Goal: Task Accomplishment & Management: Use online tool/utility

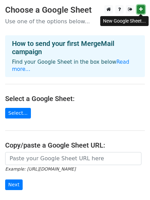
click at [142, 12] on icon at bounding box center [141, 9] width 4 height 5
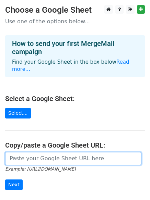
click at [47, 152] on input "url" at bounding box center [73, 158] width 136 height 13
paste input "https://docs.google.com/spreadsheets/d/1D24NpXdHgHd2ugCezUYhFHVJJT-u2Wl66S8IlWA…"
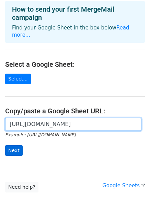
type input "https://docs.google.com/spreadsheets/d/1D24NpXdHgHd2ugCezUYhFHVJJT-u2Wl66S8IlWA…"
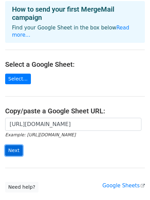
scroll to position [0, 0]
click at [17, 146] on input "Next" at bounding box center [14, 151] width 18 height 11
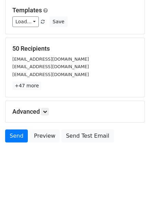
scroll to position [93, 0]
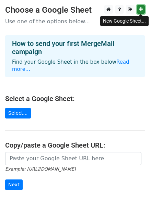
click at [140, 9] on icon at bounding box center [141, 9] width 4 height 5
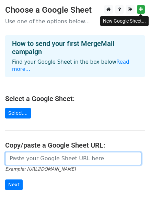
click at [24, 153] on input "url" at bounding box center [73, 158] width 136 height 13
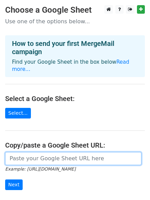
paste input "https://docs.google.com/spreadsheets/d/1kzDjlAnTWKjW_xF8t1aoW1OK0SX5tUVFVMG3JeX…"
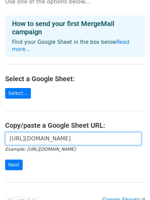
scroll to position [34, 0]
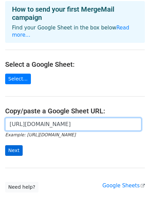
type input "https://docs.google.com/spreadsheets/d/1kzDjlAnTWKjW_xF8t1aoW1OK0SX5tUVFVMG3JeX…"
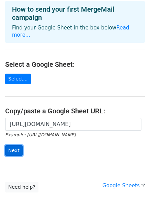
scroll to position [0, 0]
click at [13, 146] on input "Next" at bounding box center [14, 151] width 18 height 11
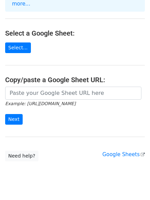
scroll to position [74, 0]
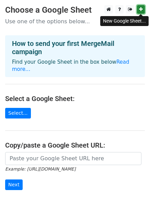
click at [139, 10] on link at bounding box center [141, 9] width 8 height 9
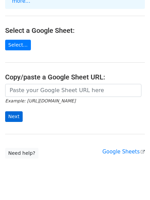
scroll to position [69, 0]
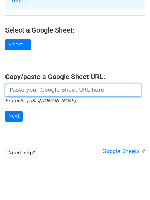
click at [49, 84] on input "url" at bounding box center [73, 90] width 136 height 13
paste input "https://docs.google.com/spreadsheets/d/1JkMtBsRD2IOZ87SSsViBn9ESnFX8BuPTRQ0i0vq…"
click at [36, 84] on input "https://docs.google.com/spreadsheets/d/1JkMtBsRD2IOZ87SSsViBn9ESnFX8BuPTRQ0i0vq…" at bounding box center [73, 90] width 136 height 13
drag, startPoint x: 25, startPoint y: 81, endPoint x: 29, endPoint y: 82, distance: 3.9
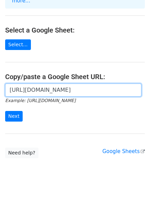
click at [26, 84] on input "https://docs.google.com/spreadsheets/d/1JkMtBsRD2IOZ87SSsViBn9ESnFX8BuPTRQ0i0vq…" at bounding box center [73, 90] width 136 height 13
type input "https://docs.google.com/spreadsheets/d/1JkMtBsRD2IOZ87SSsViBn9ESnFX8BuPTRQ0i0vq…"
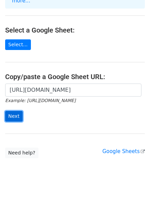
scroll to position [0, 0]
click at [11, 111] on input "Next" at bounding box center [14, 116] width 18 height 11
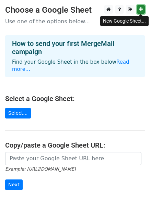
click at [140, 10] on icon at bounding box center [141, 9] width 4 height 5
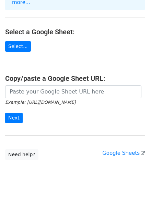
scroll to position [69, 0]
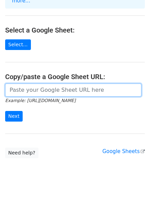
click at [63, 84] on input "url" at bounding box center [73, 90] width 136 height 13
paste input "https://docs.google.com/spreadsheets/d/1Z0rqhE1_kNMwDTyeiEbsIvrCoxNUslSGg8OSv_L…"
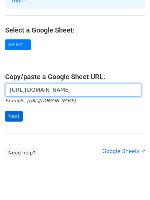
type input "https://docs.google.com/spreadsheets/d/1Z0rqhE1_kNMwDTyeiEbsIvrCoxNUslSGg8OSv_L…"
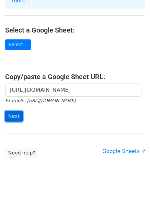
scroll to position [0, 0]
click at [10, 111] on input "Next" at bounding box center [14, 116] width 18 height 11
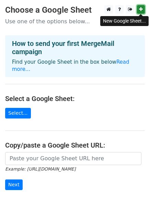
click at [141, 10] on icon at bounding box center [141, 9] width 4 height 5
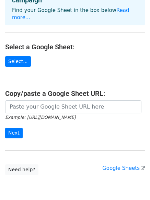
scroll to position [69, 0]
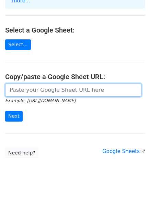
click at [44, 85] on input "url" at bounding box center [73, 90] width 136 height 13
paste input "https://docs.google.com/spreadsheets/d/1TSsSeXAb5MY9409l6Wy_b44VKepL7xGIMEfJzNe…"
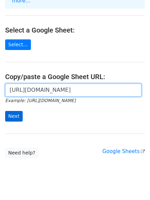
type input "https://docs.google.com/spreadsheets/d/1TSsSeXAb5MY9409l6Wy_b44VKepL7xGIMEfJzNe…"
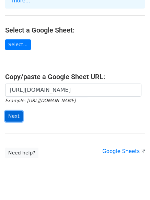
scroll to position [0, 0]
click at [15, 111] on input "Next" at bounding box center [14, 116] width 18 height 11
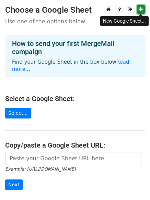
click at [139, 7] on icon at bounding box center [141, 9] width 4 height 5
click at [140, 8] on icon at bounding box center [141, 9] width 4 height 5
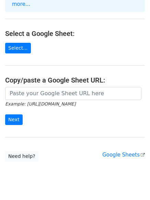
scroll to position [69, 0]
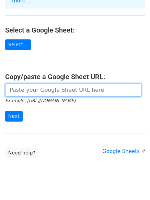
click at [40, 84] on input "url" at bounding box center [73, 90] width 136 height 13
paste input "https://docs.google.com/spreadsheets/d/1qclCHT0CaDGlwezkk3f24tXhwDLwHjAdqOj4Uby…"
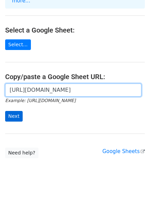
type input "https://docs.google.com/spreadsheets/d/1qclCHT0CaDGlwezkk3f24tXhwDLwHjAdqOj4Uby…"
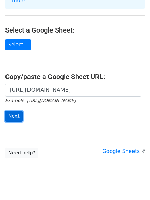
scroll to position [0, 0]
click at [13, 111] on input "Next" at bounding box center [14, 116] width 18 height 11
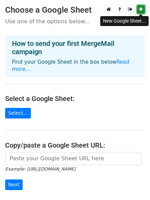
click at [139, 8] on icon at bounding box center [141, 9] width 4 height 5
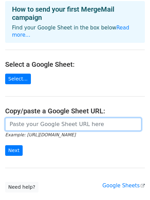
click at [50, 118] on input "url" at bounding box center [73, 124] width 136 height 13
paste input "https://docs.google.com/spreadsheets/d/1TrRN6YVr8ByUIz_aur3pE3puEhBeHEDhUWbu1qI…"
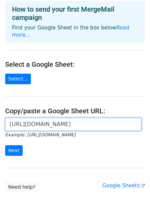
scroll to position [0, 150]
type input "https://docs.google.com/spreadsheets/d/1TrRN6YVr8ByUIz_aur3pE3puEhBeHEDhUWbu1qI…"
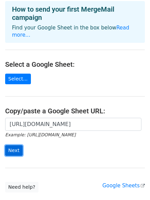
scroll to position [0, 0]
click at [11, 146] on input "Next" at bounding box center [14, 151] width 18 height 11
